Goal: Answer question/provide support

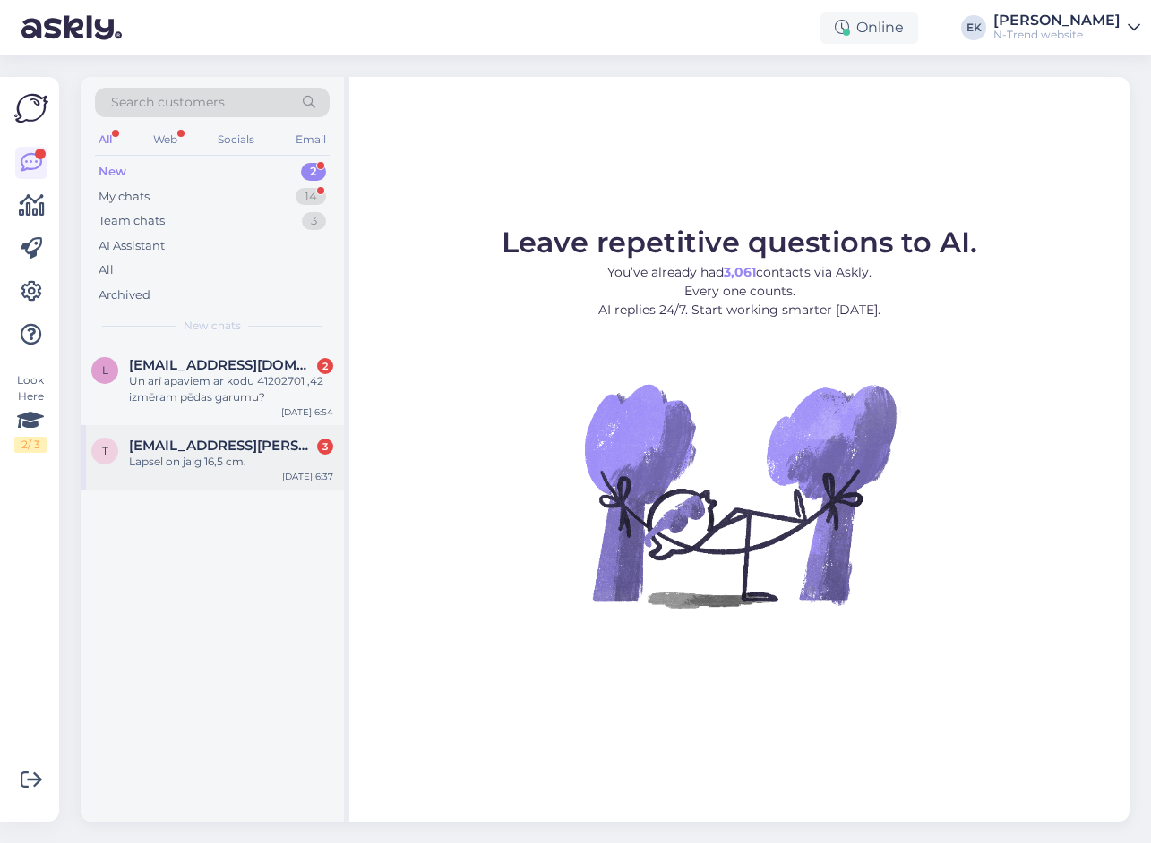
click at [198, 455] on div "Lapsel on jalg 16,5 cm." at bounding box center [231, 462] width 204 height 16
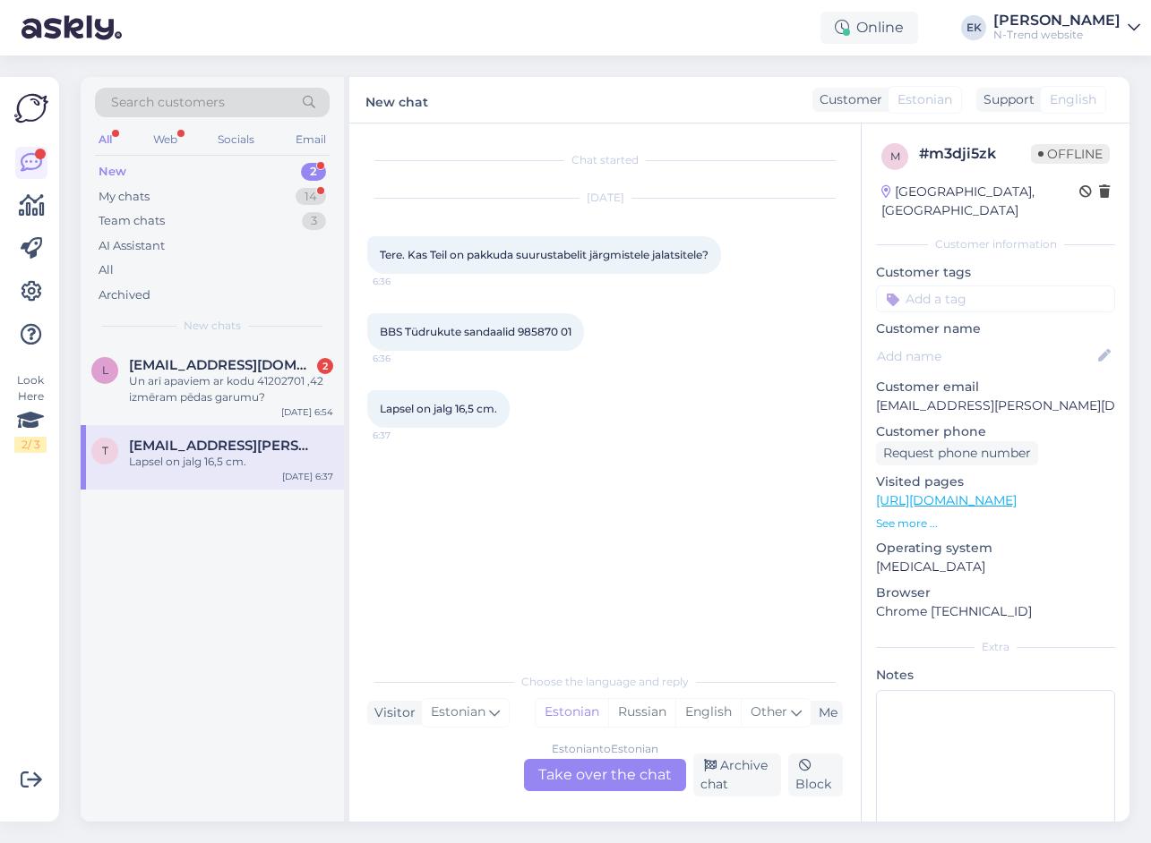
click at [528, 338] on span "BBS Tüdrukute sandaalid 985870 01" at bounding box center [476, 331] width 192 height 13
copy span "985870"
click at [610, 774] on div "Estonian to Estonian Take over the chat" at bounding box center [605, 775] width 162 height 32
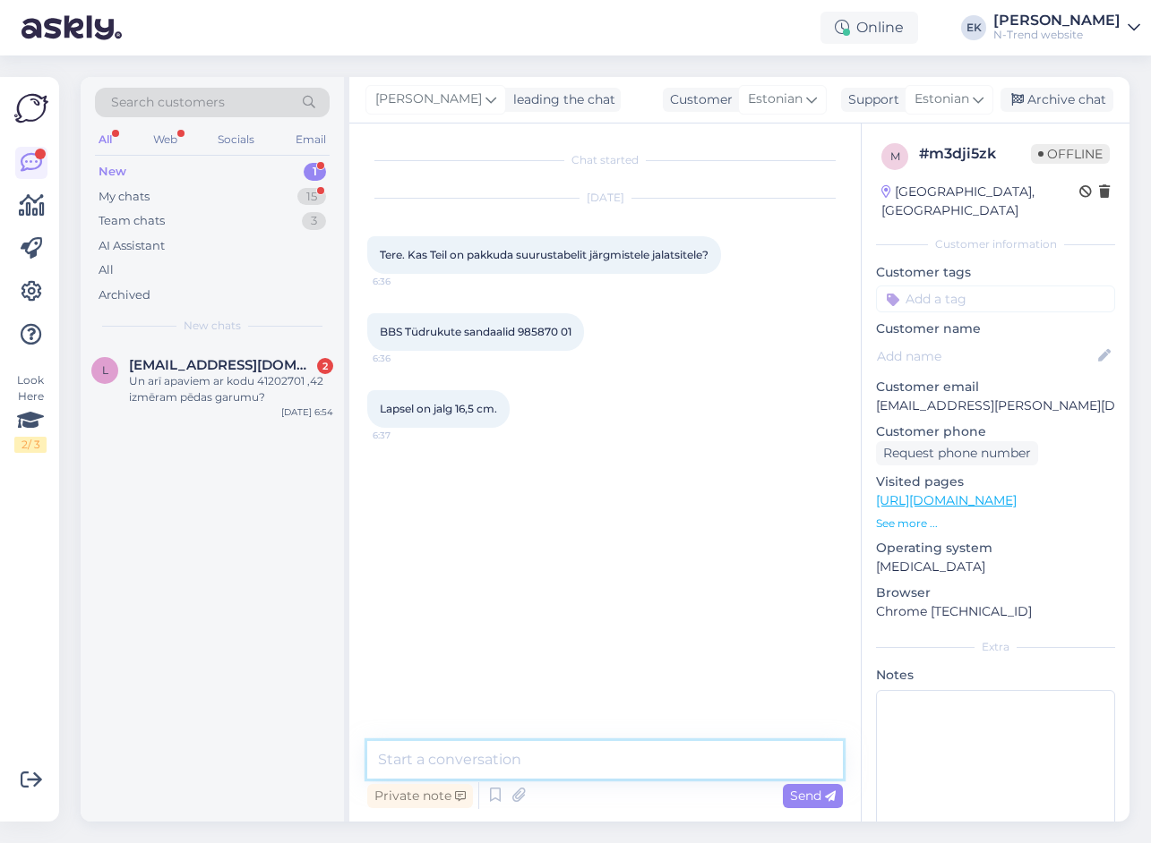
click at [522, 766] on textarea at bounding box center [604, 760] width 475 height 38
type textarea "Tere. Suurus 25 - 16,5 cm; 26 - 16,9 cm; 27 - 17,7 cm"
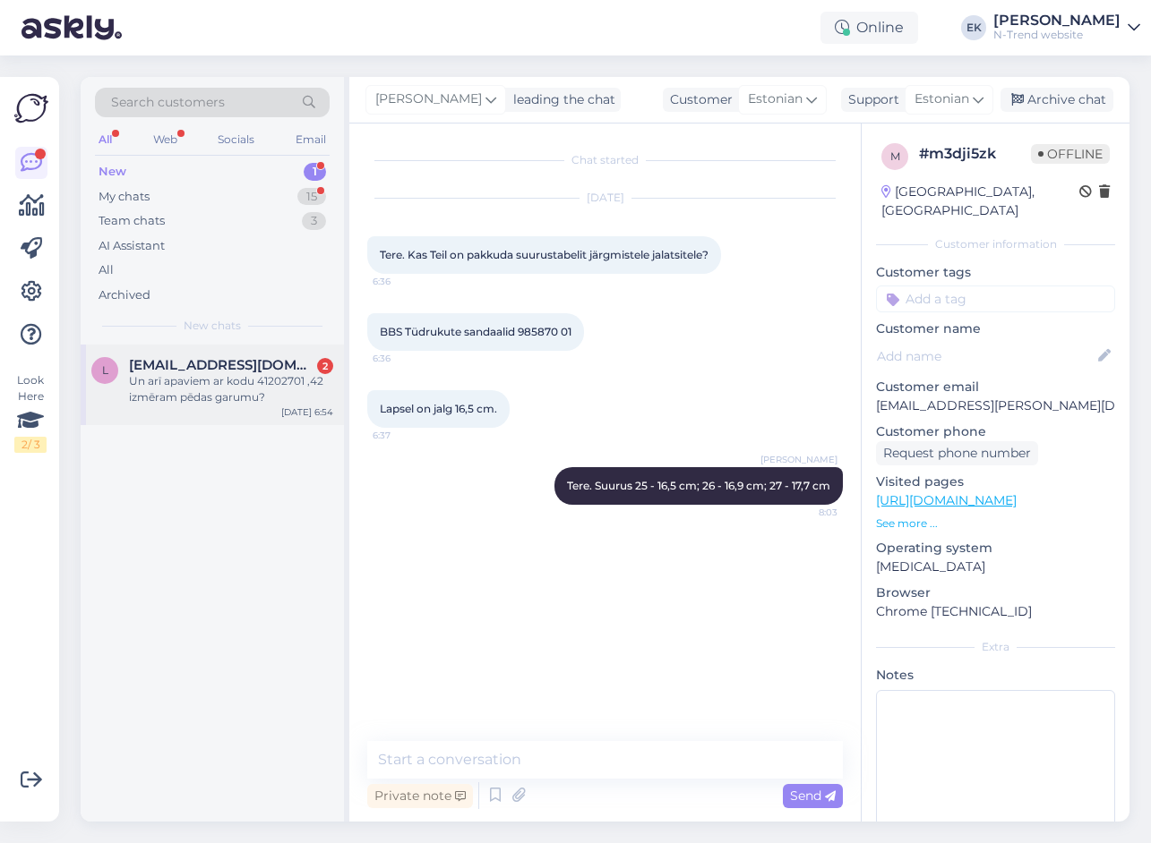
click at [219, 389] on div "Un arī apaviem ar kodu 41202701 ,42 izmēram pēdas garumu?" at bounding box center [231, 389] width 204 height 32
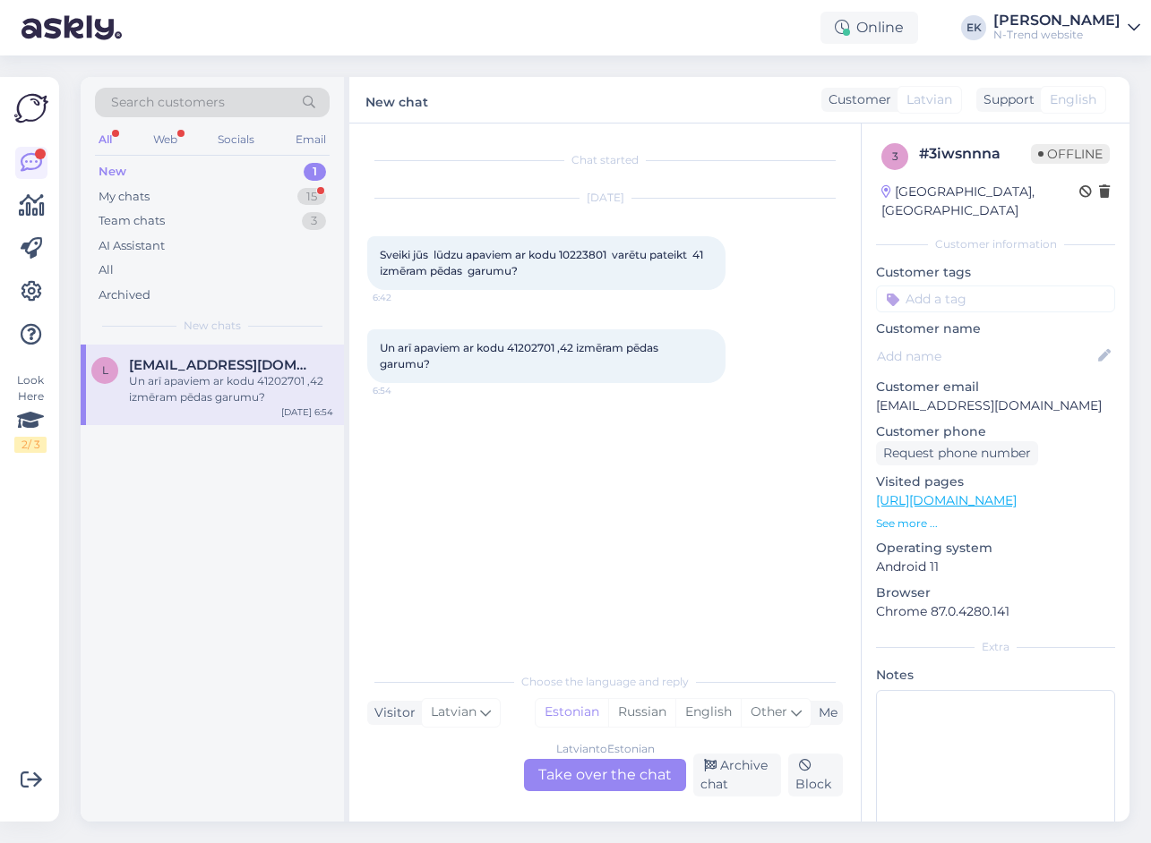
click at [608, 769] on div "[DEMOGRAPHIC_DATA] to Estonian Take over the chat" at bounding box center [605, 775] width 162 height 32
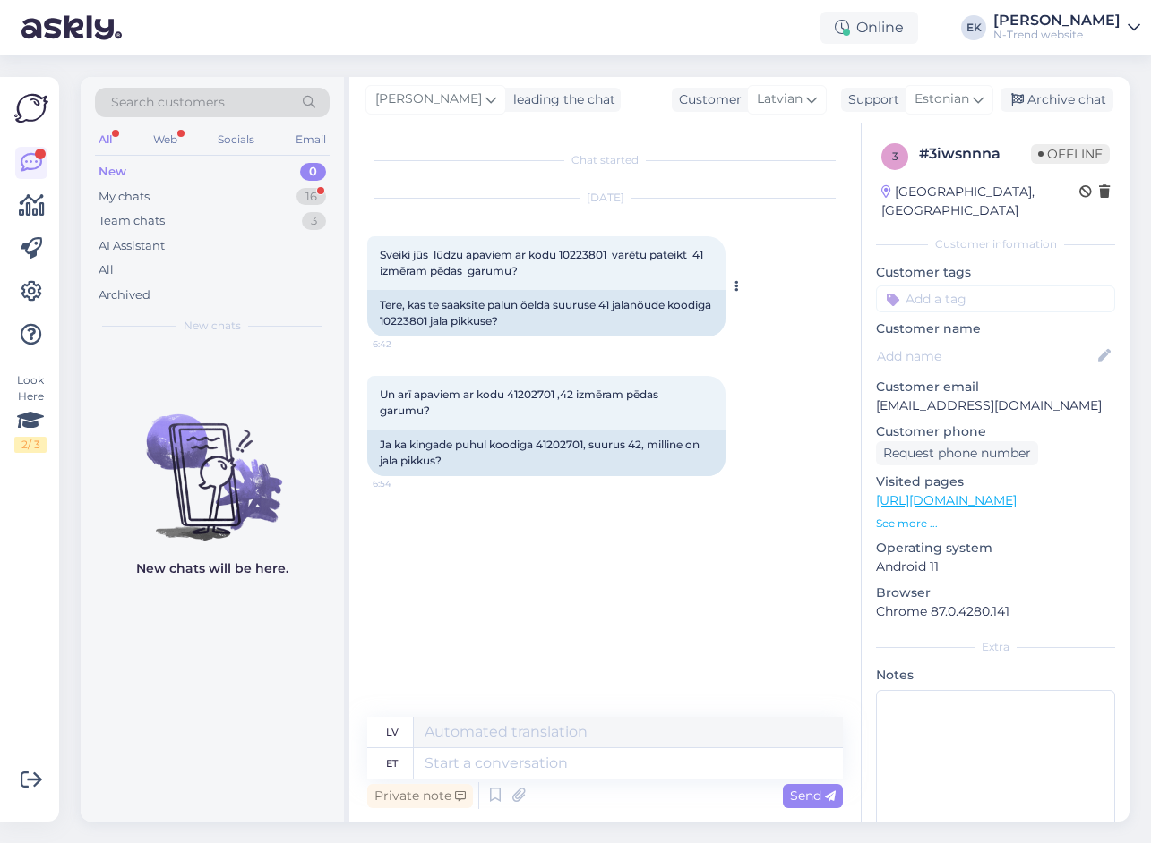
click at [448, 319] on div "Tere, kas te saaksite palun öelda suuruse 41 jalanõude koodiga 10223801 jala pi…" at bounding box center [546, 313] width 358 height 47
copy div "10223801"
click at [470, 772] on textarea at bounding box center [628, 764] width 429 height 30
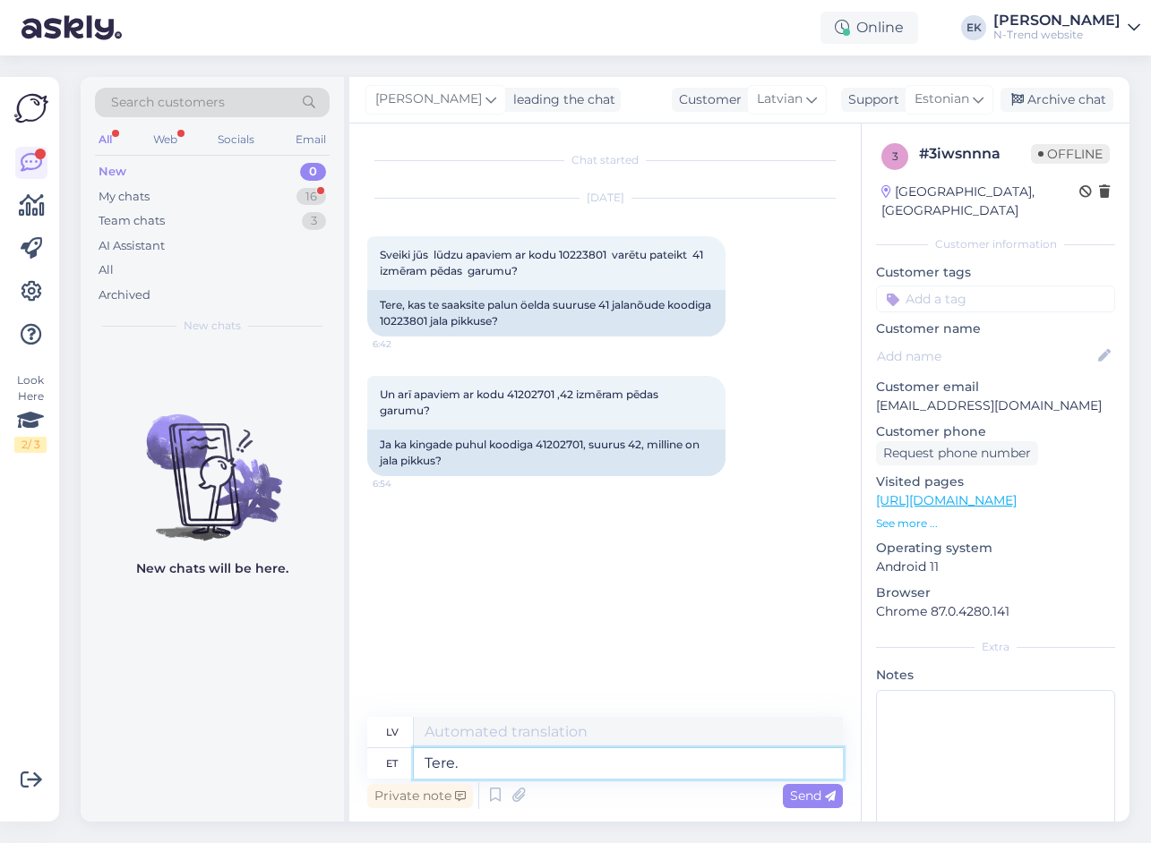
type textarea "Tere."
type textarea "Sveiki."
paste textarea "10223801"
type textarea "Tere. 10223801"
type textarea "Sveiki. 10223801"
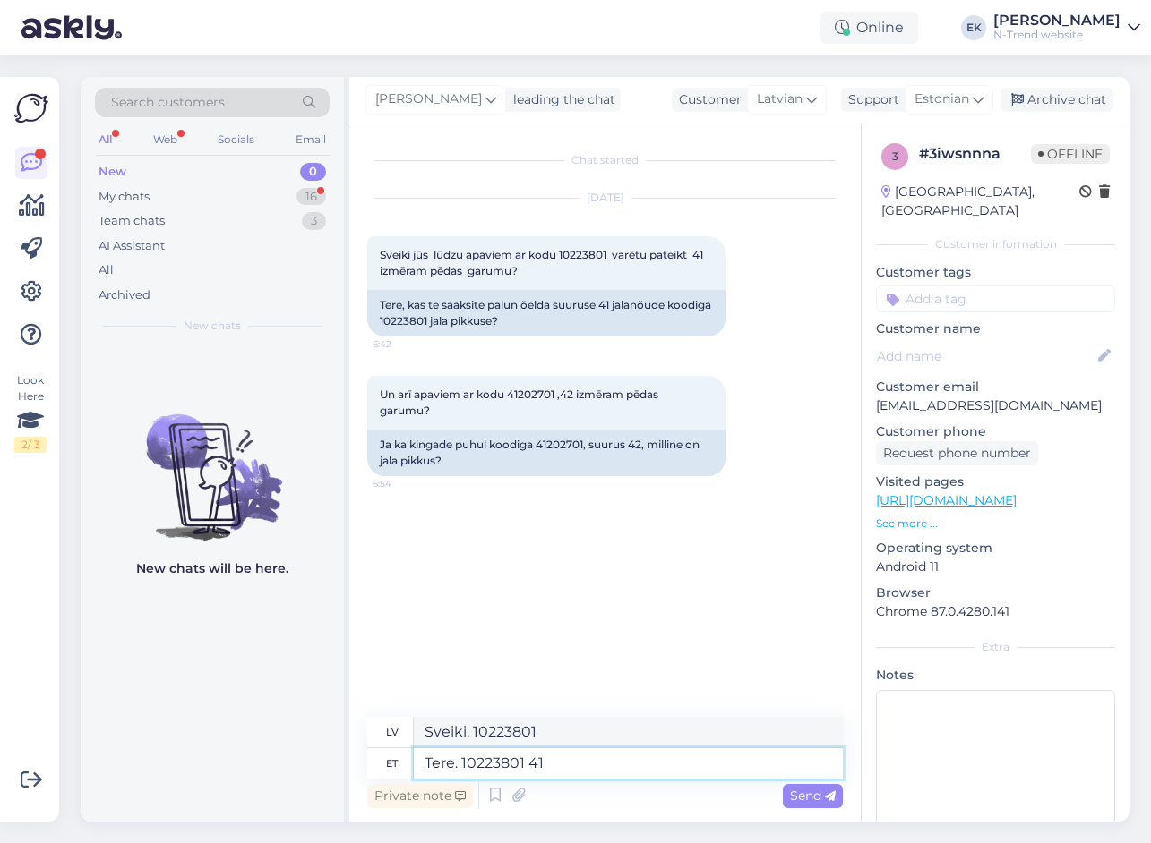
type textarea "Tere. 10223801 41 -"
type textarea "Sveiki. 10223801 41"
type textarea "Tere. 10223801 41 -"
type textarea "Sveiki. 10223801 41 -"
type textarea "Tere. 10223801 41 - 26 c"
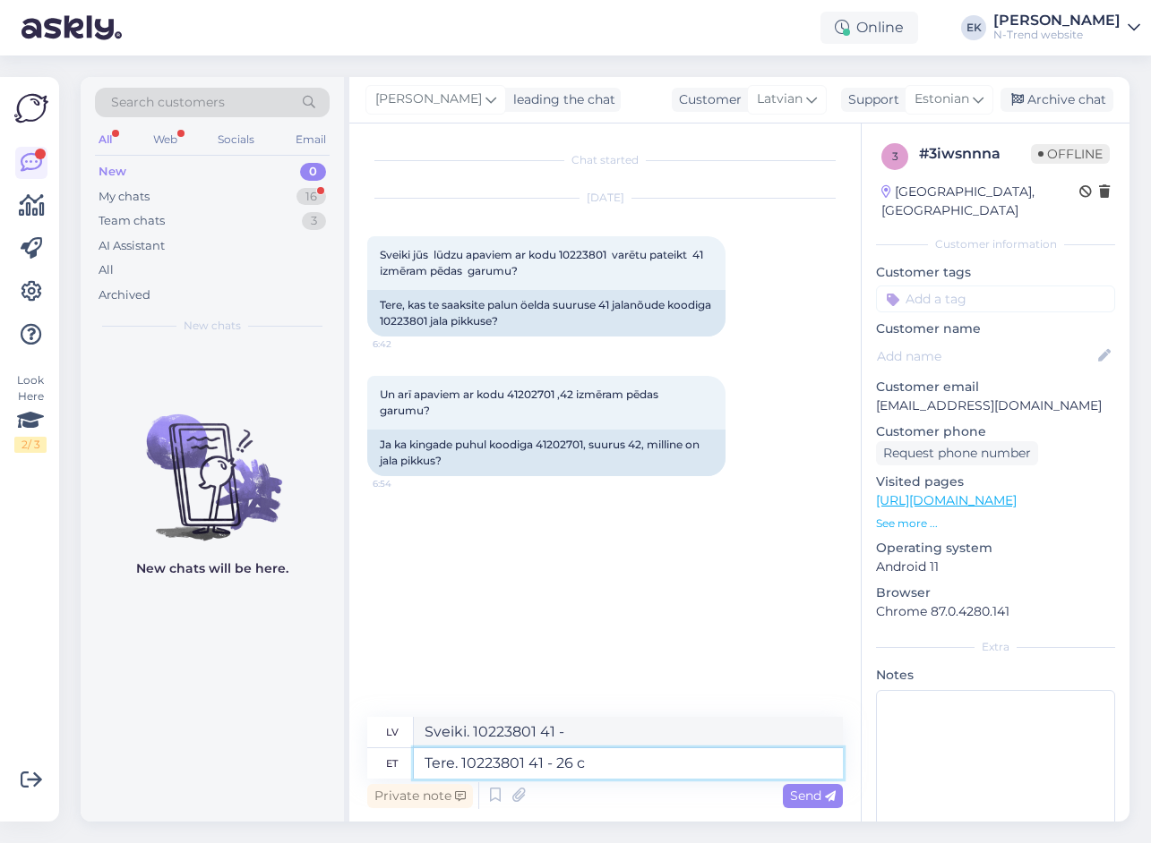
type textarea "Sveiki. 10223801 41–26"
type textarea "Tere. 10223801 41 - 26 cm"
type textarea "Sveiki. 10223801 41–26 cm"
type textarea "Tere. 10223801 41 - 26 cm;"
type textarea "Sveiki. 10223801 41–26 cm;"
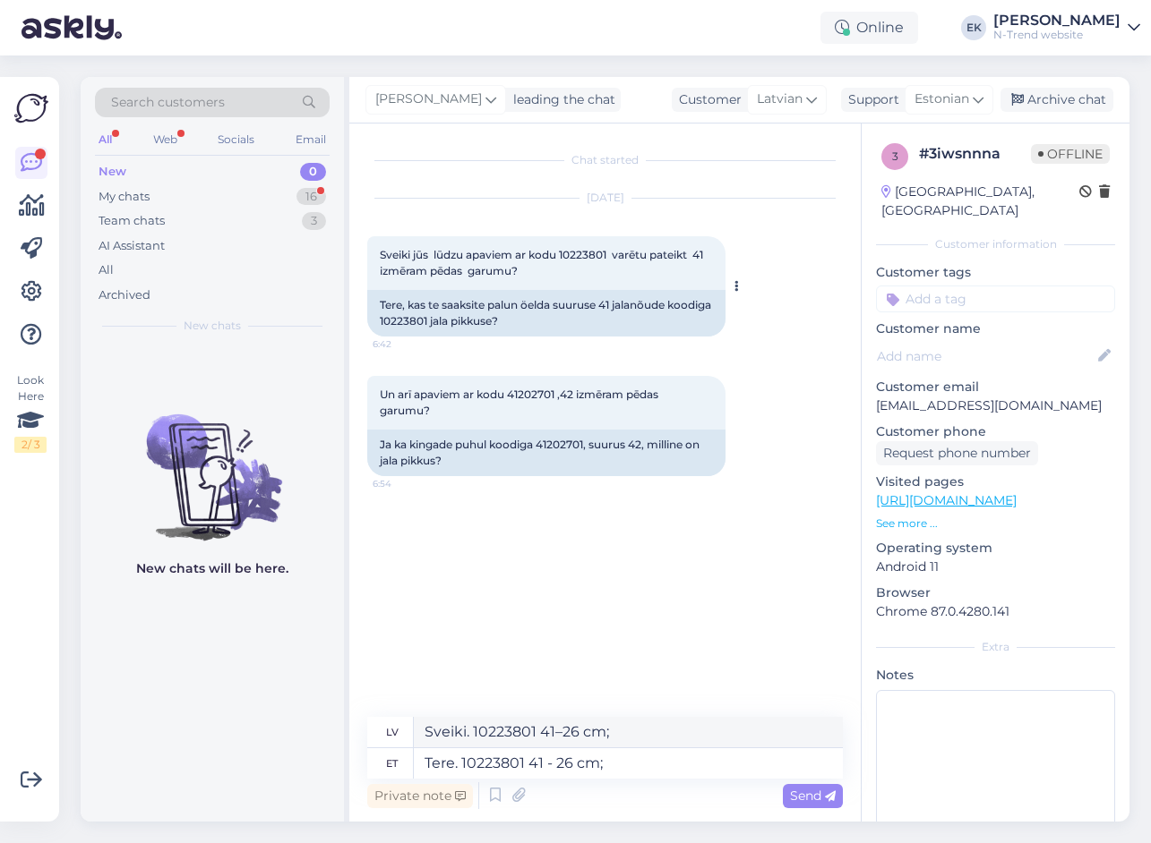
click at [435, 321] on div "Tere, kas te saaksite palun öelda suuruse 41 jalanõude koodiga 10223801 jala pi…" at bounding box center [546, 313] width 358 height 47
copy div "10223801"
click at [527, 392] on span "Un arī apaviem ar kodu 41202701 ,42 izmēram pēdas garumu?" at bounding box center [522, 403] width 284 height 30
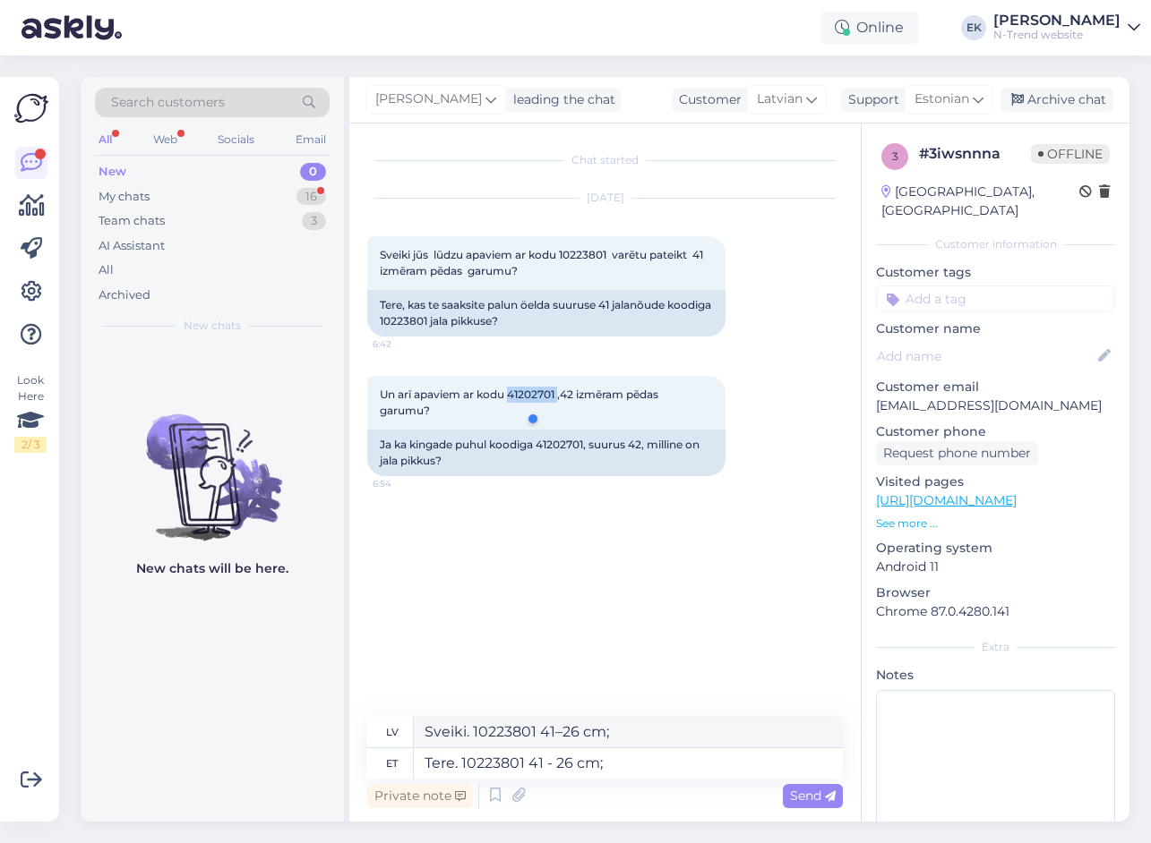
copy span "41202701"
click at [624, 763] on textarea "Tere. 10223801 41 - 26 cm;" at bounding box center [628, 764] width 429 height 30
paste textarea "41202701"
type textarea "Tere. 10223801 41 - 26 cm; 41202701"
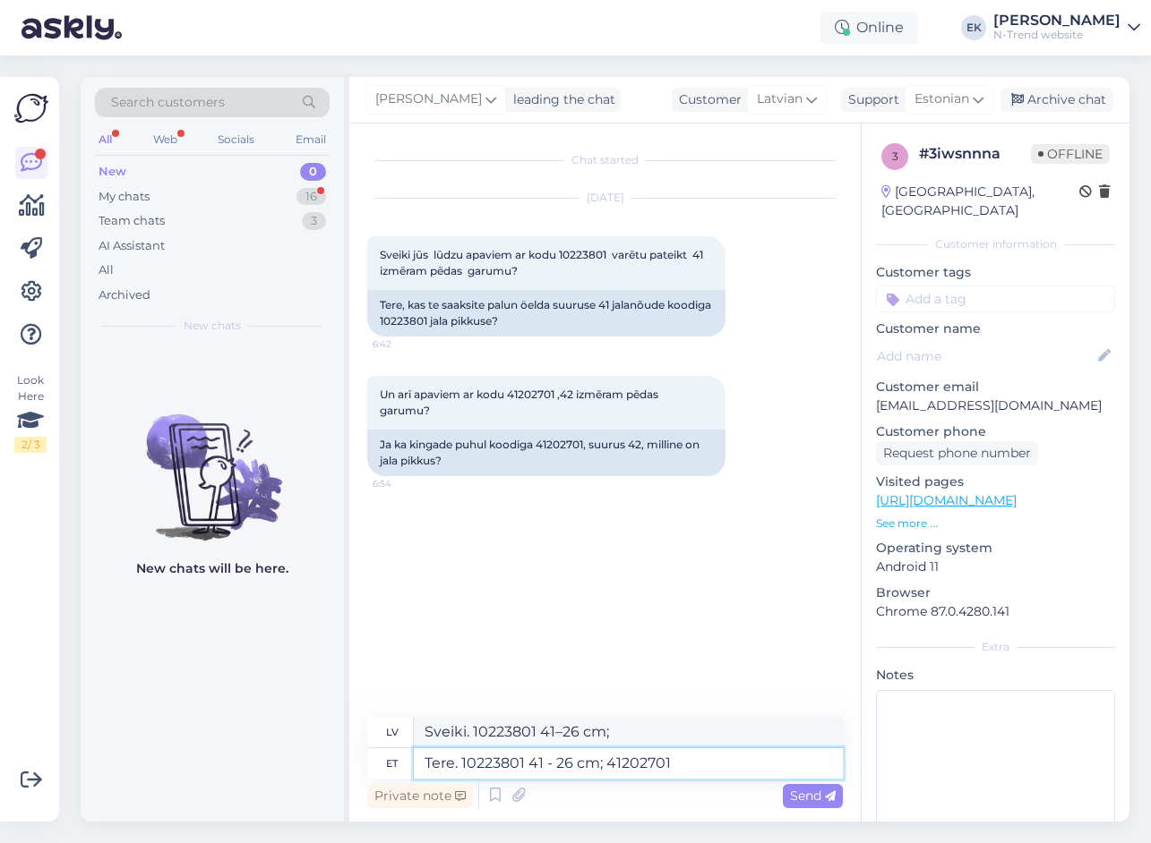
type textarea "Sveiki. 10223801 41–26 cm; 41202701"
type textarea "Tere. 10223801 41 - 26 cm; 41202701 42 -"
type textarea "Sveiki. 10223801 41–26 cm; 41202701 42"
type textarea "Tere. 10223801 41 - 26 cm; 41202701 42 -"
type textarea "Sveiki. 10223801 41–26 cm; 41202701 42–"
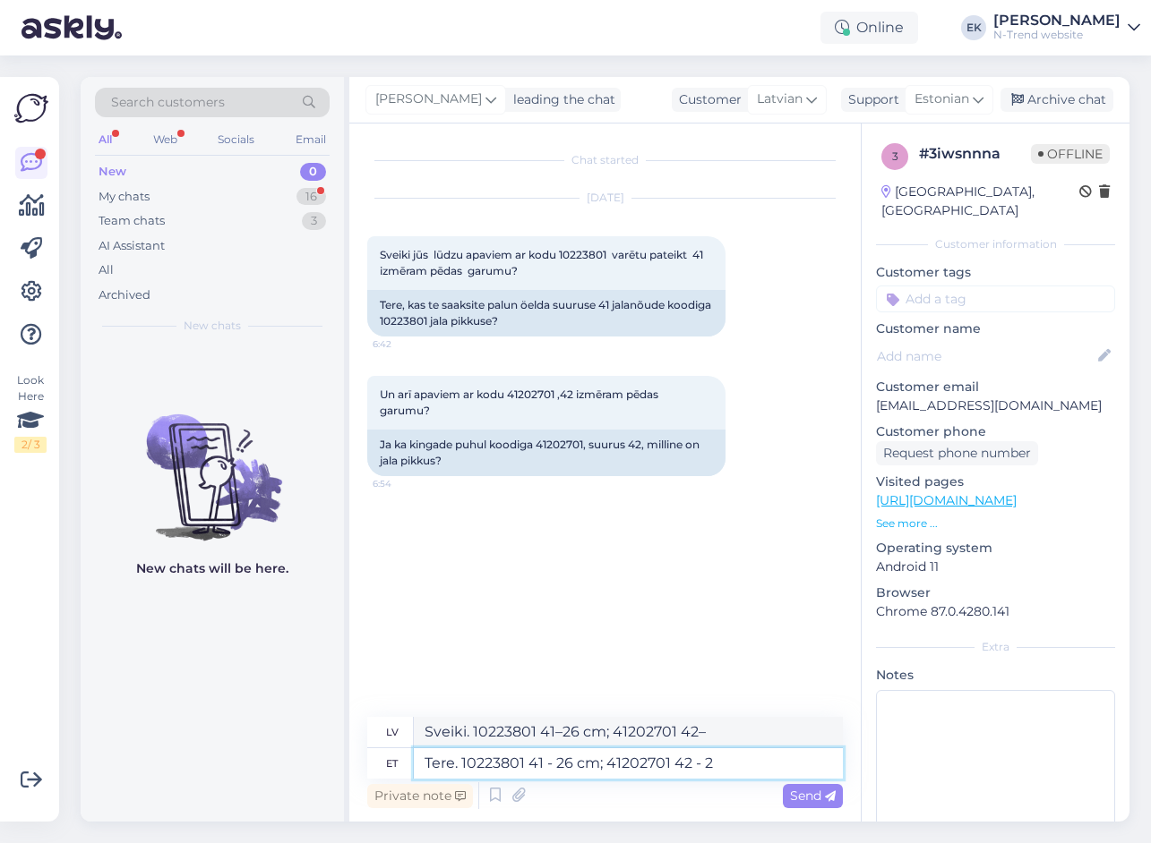
type textarea "Tere. 10223801 41 - 26 cm; 41202701 42 - 27"
type textarea "Sveiki. 10223801 41–26 cm; 41202701 42–27"
type textarea "Tere. 10223801 41 - 26 cm; 41202701 42 - 27 cm"
type textarea "Sveiki. 10223801 41–26 cm; 41202701 42–27 cm"
